Goal: Transaction & Acquisition: Obtain resource

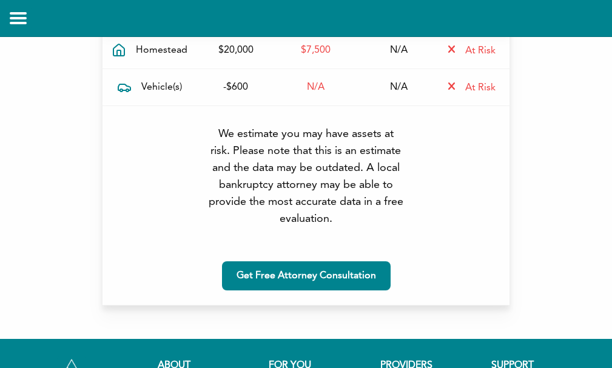
scroll to position [182, 0]
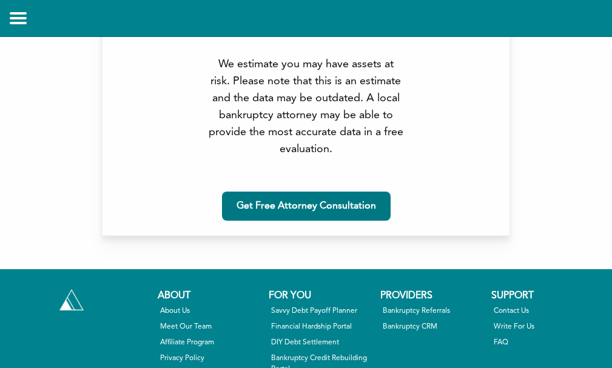
click at [325, 216] on link "Get Free Attorney Consultation" at bounding box center [306, 206] width 169 height 29
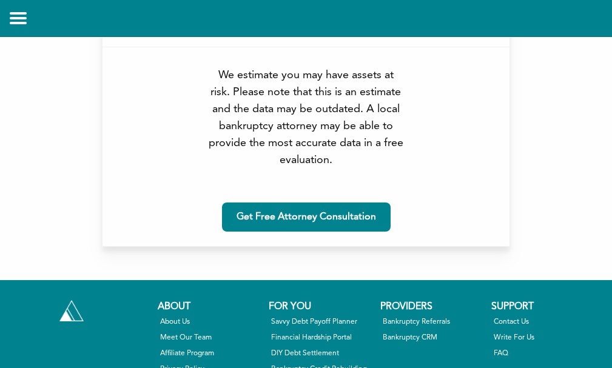
scroll to position [182, 0]
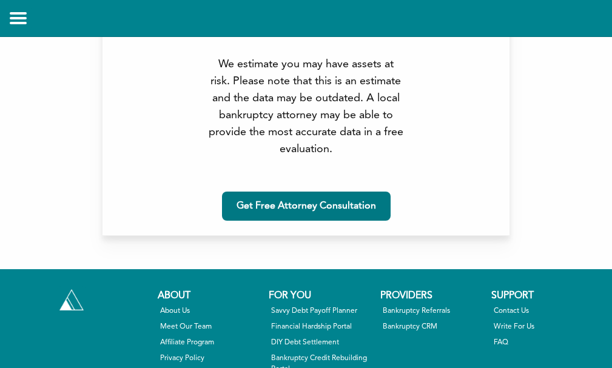
click at [343, 215] on link "Get Free Attorney Consultation" at bounding box center [306, 206] width 169 height 29
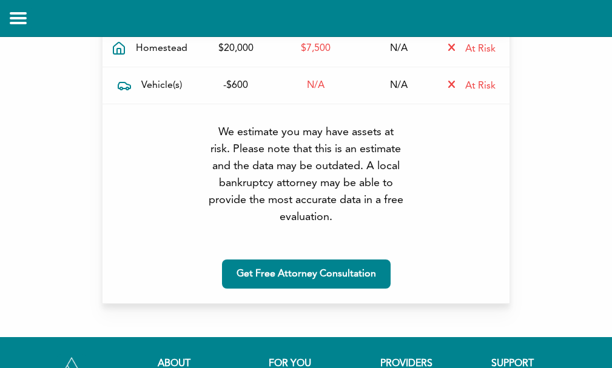
scroll to position [121, 0]
